Goal: Check status: Check status

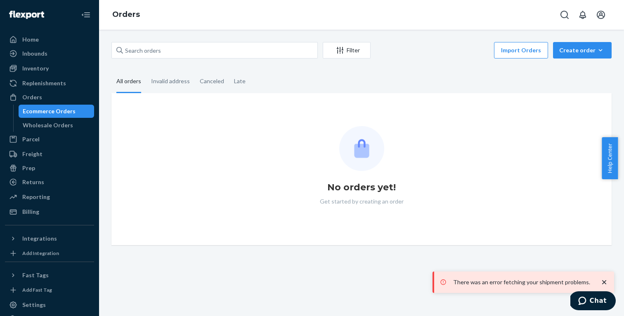
click at [604, 281] on icon "close toast" at bounding box center [604, 282] width 8 height 8
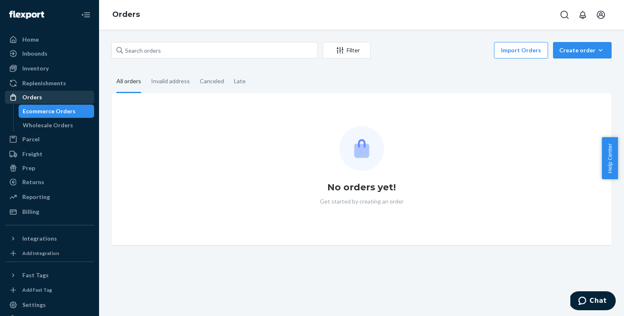
click at [44, 99] on div "Orders" at bounding box center [49, 98] width 87 height 12
click at [57, 114] on div "Ecommerce Orders" at bounding box center [49, 111] width 53 height 8
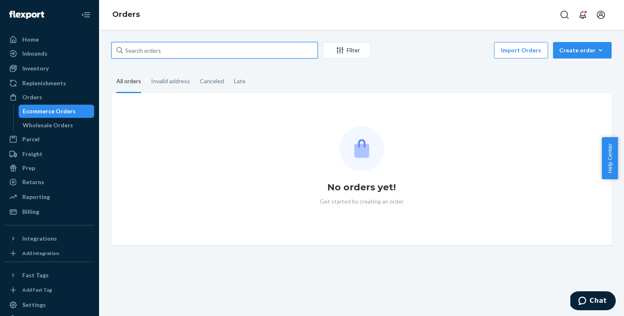
click at [228, 47] on input "text" at bounding box center [214, 50] width 206 height 16
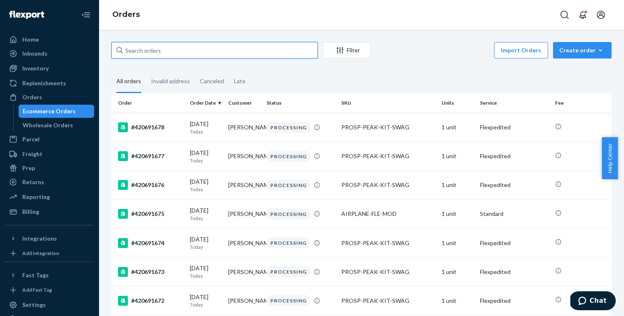
click at [241, 50] on input "text" at bounding box center [214, 50] width 206 height 16
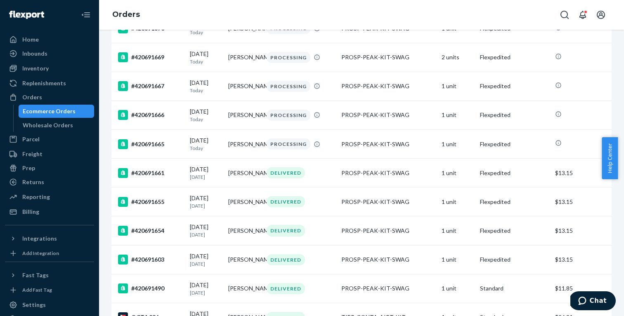
scroll to position [480, 0]
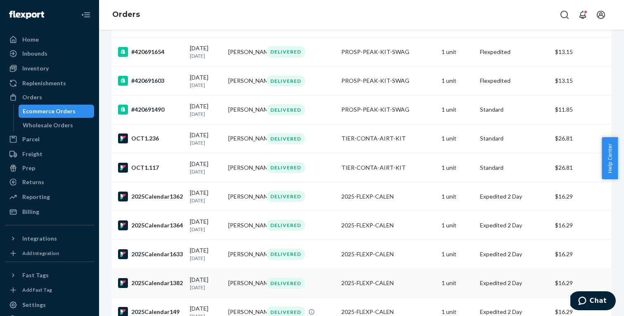
type input "PROSP"
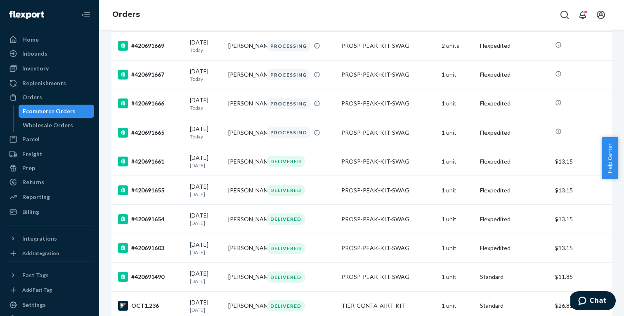
scroll to position [0, 0]
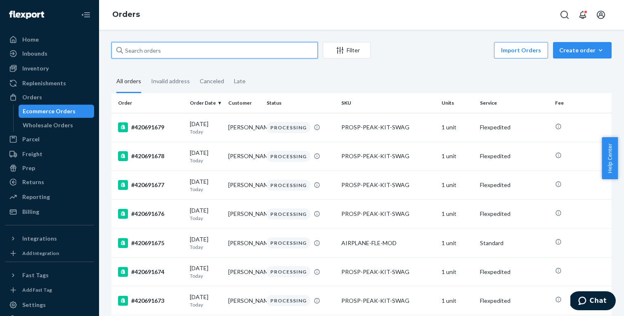
click at [194, 56] on input "text" at bounding box center [214, 50] width 206 height 16
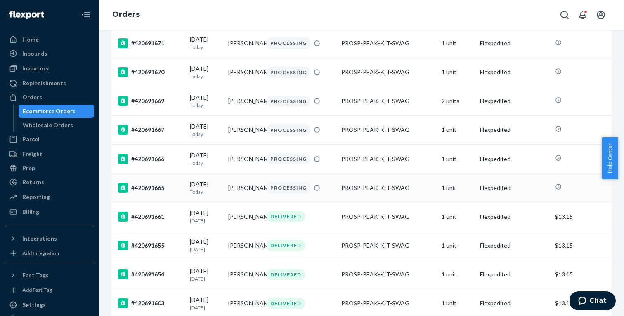
scroll to position [318, 0]
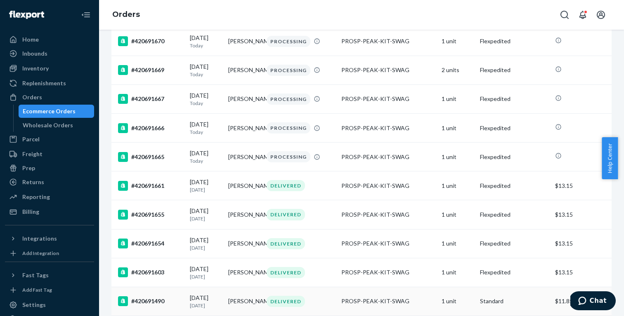
type input "PROSP"
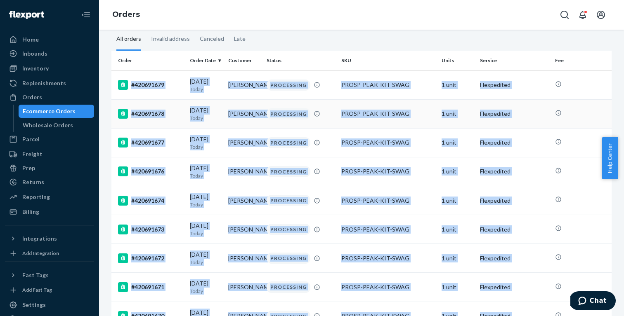
scroll to position [0, 0]
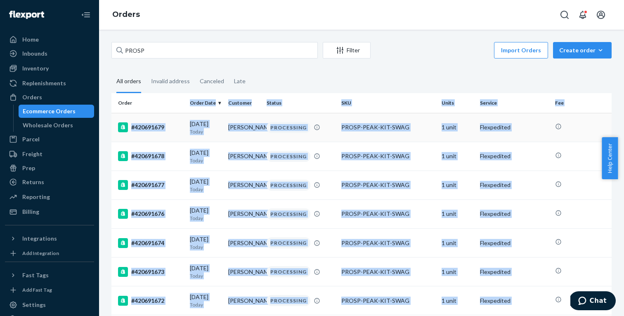
drag, startPoint x: 519, startPoint y: 221, endPoint x: 143, endPoint y: 113, distance: 391.5
copy table "Order Date Customer Status SKU Units Service Fee #420691679 09/24/2025 Today Ky…"
